Goal: Task Accomplishment & Management: Use online tool/utility

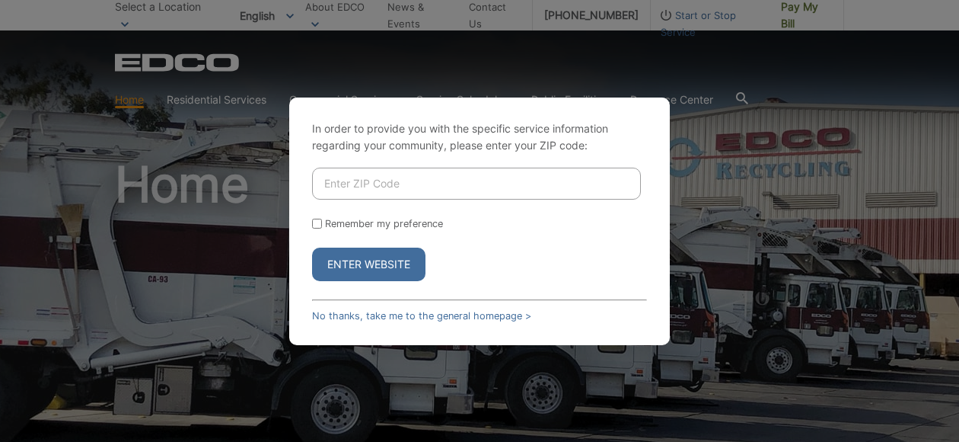
click at [394, 174] on input "Enter ZIP Code" at bounding box center [476, 184] width 329 height 32
type input "92024"
click at [372, 266] on button "Enter Website" at bounding box center [368, 264] width 113 height 34
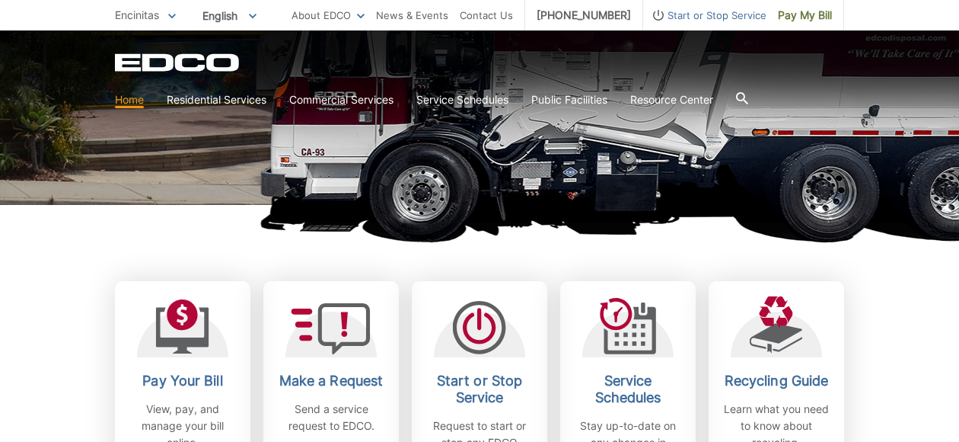
scroll to position [304, 0]
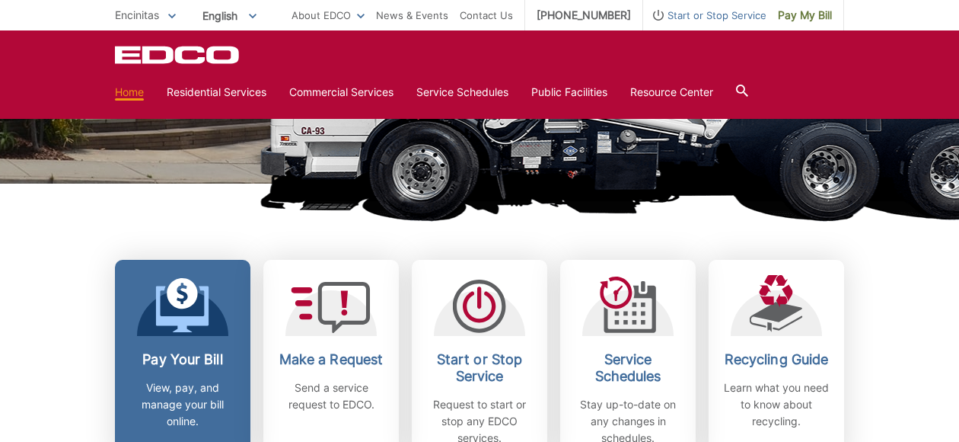
click at [196, 365] on h2 "Pay Your Bill" at bounding box center [182, 359] width 113 height 17
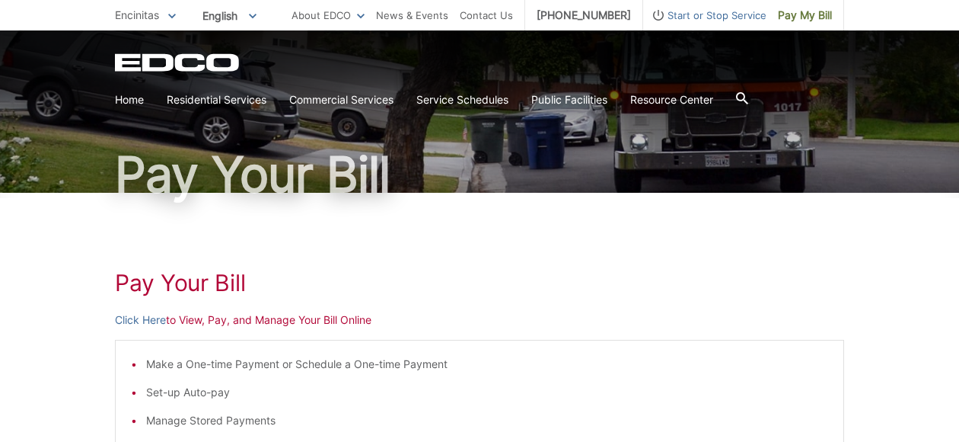
scroll to position [91, 0]
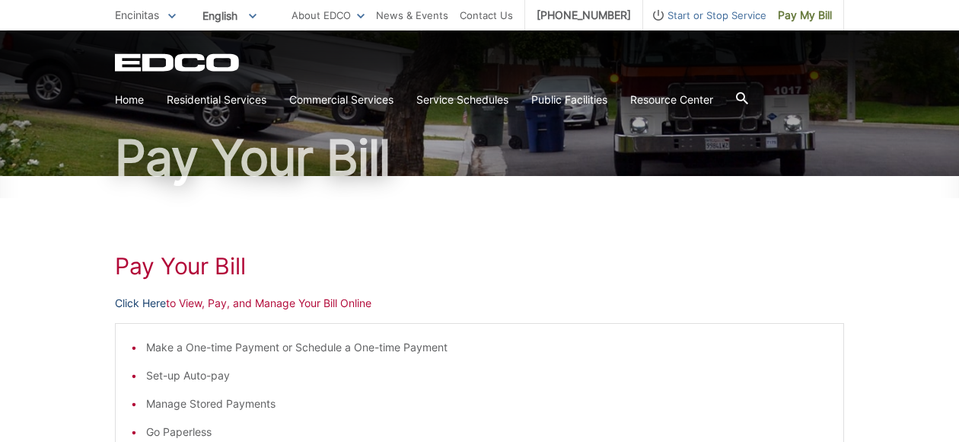
click at [152, 304] on link "Click Here" at bounding box center [140, 303] width 51 height 17
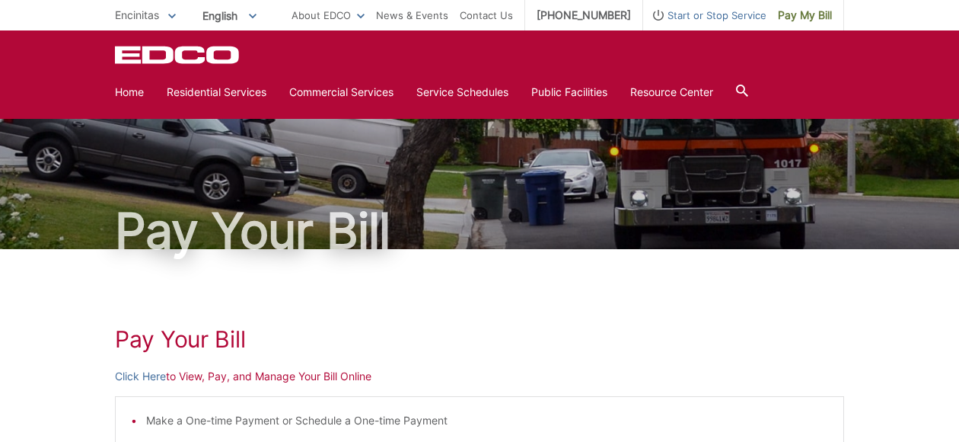
scroll to position [17, 0]
